Goal: Information Seeking & Learning: Compare options

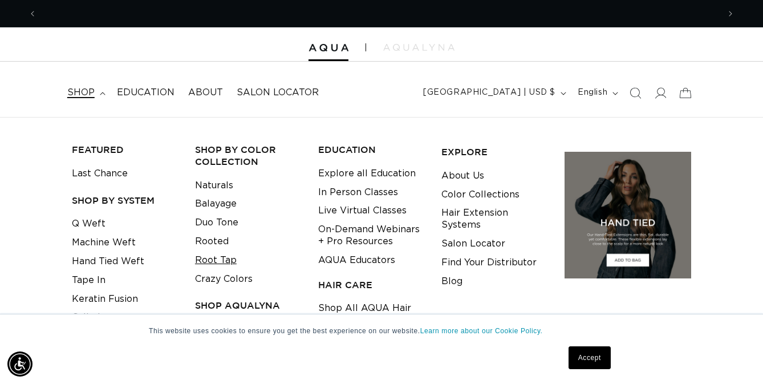
scroll to position [0, 1363]
click at [219, 279] on link "Crazy Colors" at bounding box center [224, 279] width 58 height 19
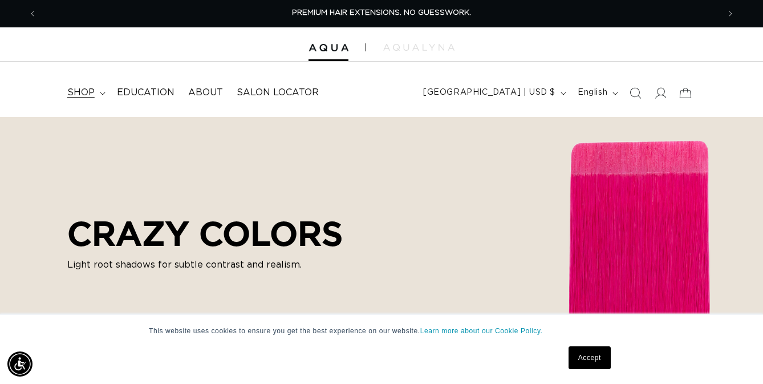
click at [94, 93] on summary "shop" at bounding box center [85, 93] width 50 height 26
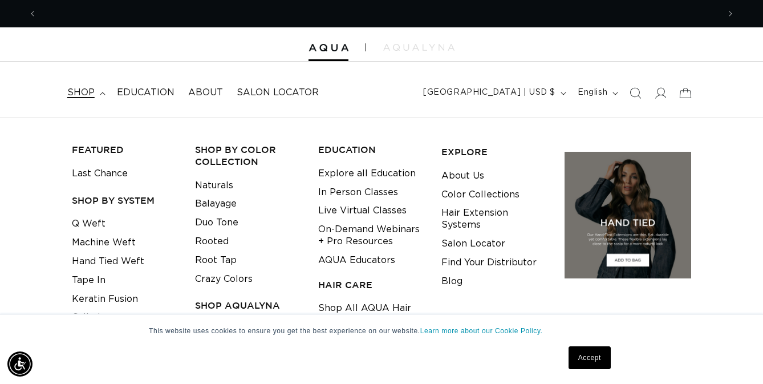
click at [251, 157] on h3 "Shop by Color Collection" at bounding box center [247, 156] width 105 height 24
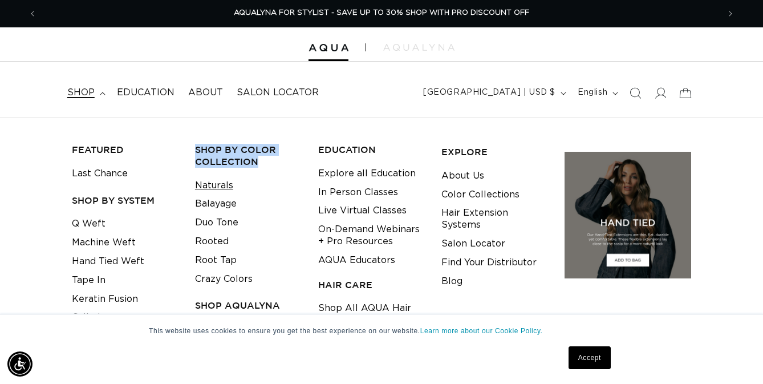
click at [215, 190] on link "Naturals" at bounding box center [214, 185] width 38 height 19
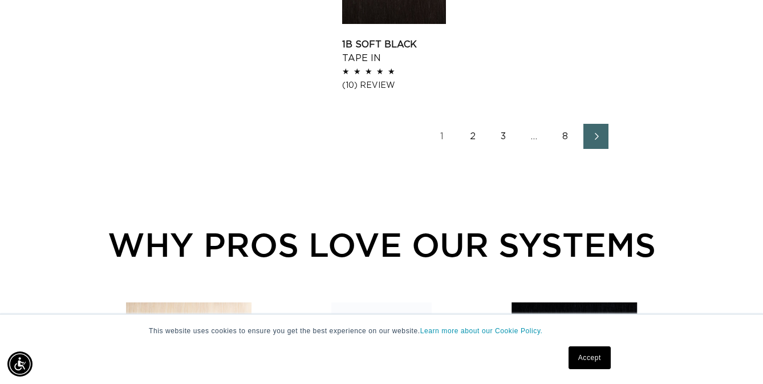
scroll to position [1640, 0]
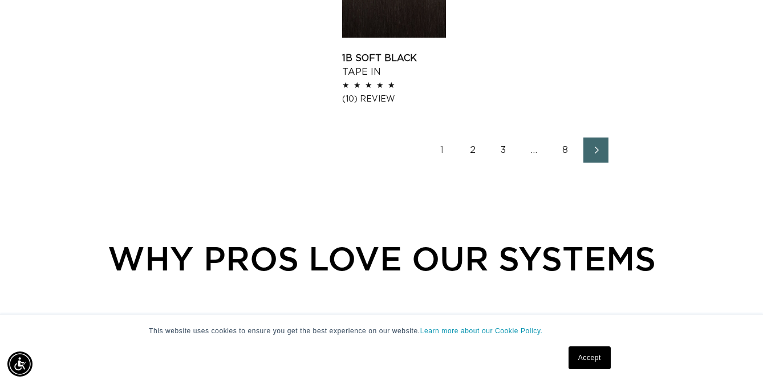
click at [567, 145] on link "8" at bounding box center [564, 149] width 25 height 25
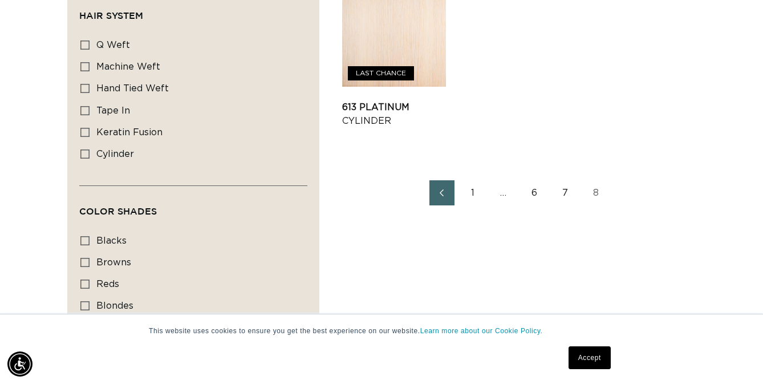
scroll to position [698, 0]
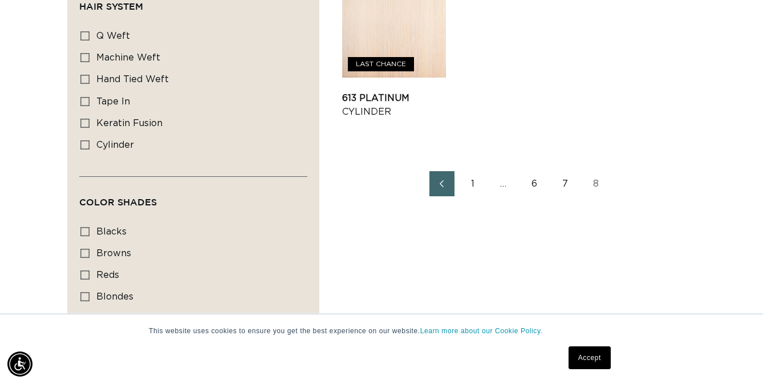
click at [569, 187] on link "7" at bounding box center [564, 183] width 25 height 25
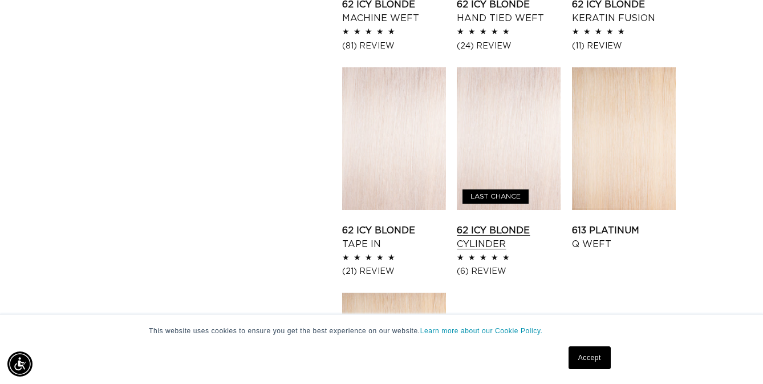
scroll to position [0, 682]
click at [473, 223] on link "62 Icy Blonde Cylinder" at bounding box center [509, 236] width 104 height 27
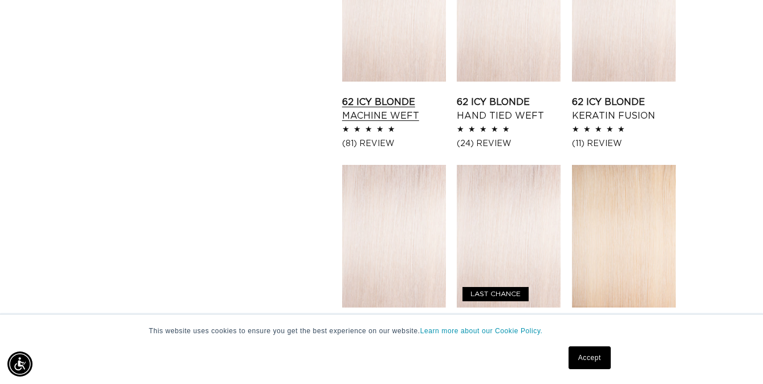
click at [409, 95] on link "62 Icy Blonde Machine Weft" at bounding box center [394, 108] width 104 height 27
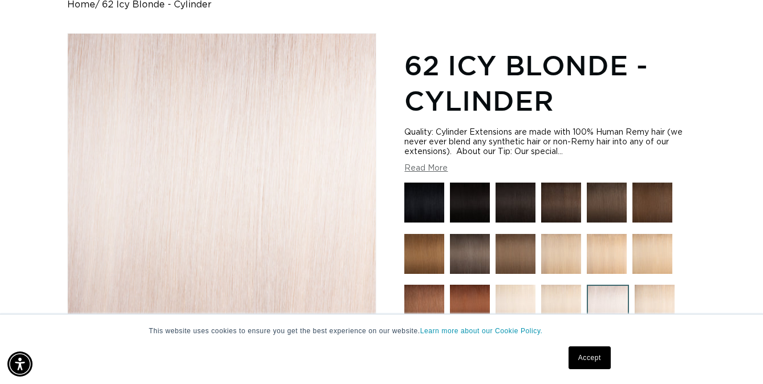
scroll to position [121, 0]
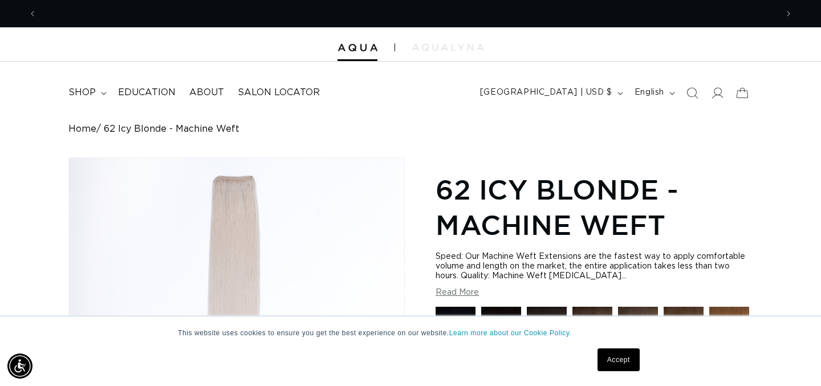
scroll to position [0, 740]
